Goal: Information Seeking & Learning: Learn about a topic

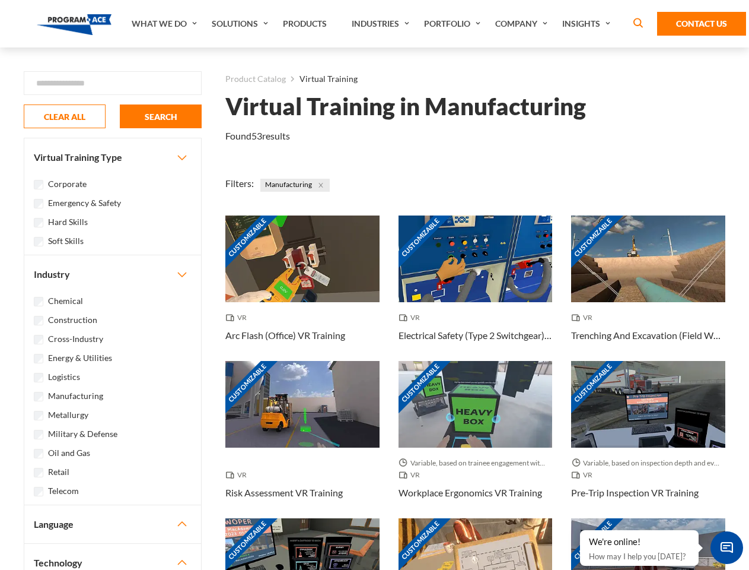
click at [166, 24] on link "What We Do" at bounding box center [166, 23] width 80 height 47
click at [241, 24] on link "Solutions" at bounding box center [241, 23] width 71 height 47
click at [382, 24] on link "Industries" at bounding box center [382, 23] width 72 height 47
click at [524, 24] on link "Company" at bounding box center [523, 23] width 67 height 47
click at [589, 24] on link "Insights" at bounding box center [588, 23] width 63 height 47
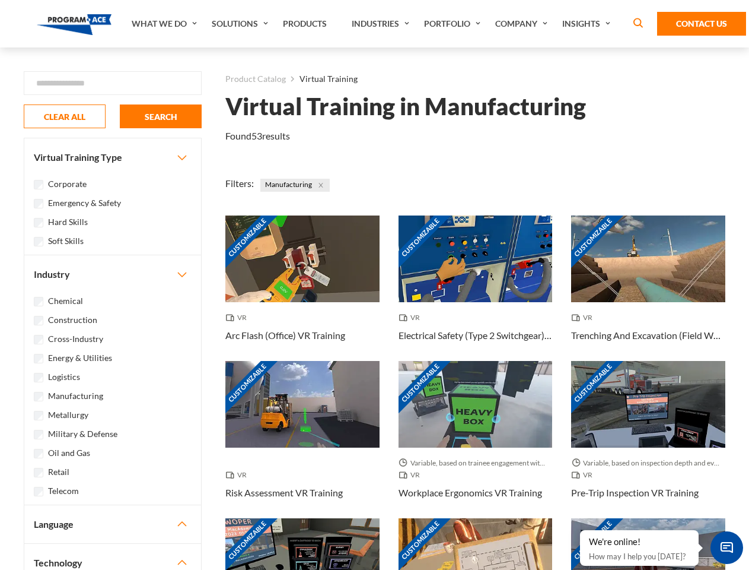
click at [0, 0] on div "Blog White Papers News" at bounding box center [0, 0] width 0 height 0
click at [0, 0] on strong "How Virtual Learning Can Enhance Workforce Productivity: A Guide for L&D Manage…" at bounding box center [0, 0] width 0 height 0
click at [727, 547] on span "Minimize live chat window" at bounding box center [726, 547] width 43 height 43
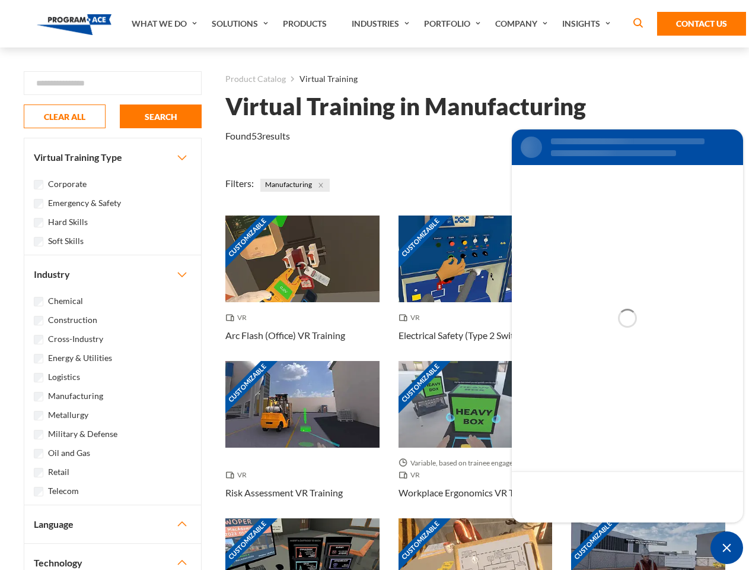
click at [581, 530] on div "Customizable" at bounding box center [648, 561] width 154 height 87
